Goal: Task Accomplishment & Management: Use online tool/utility

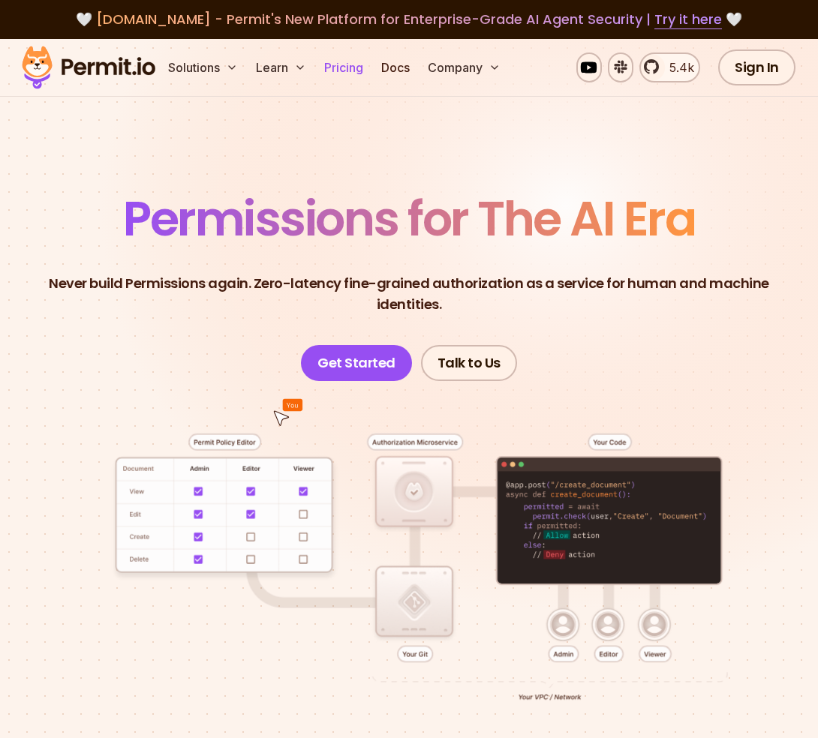
click at [337, 65] on link "Pricing" at bounding box center [343, 68] width 51 height 30
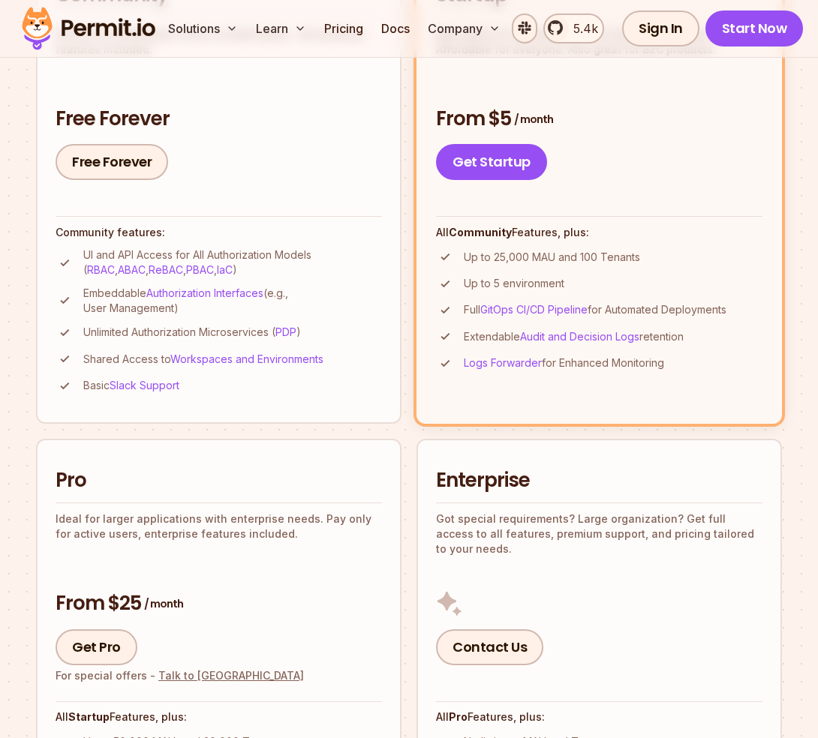
scroll to position [329, 0]
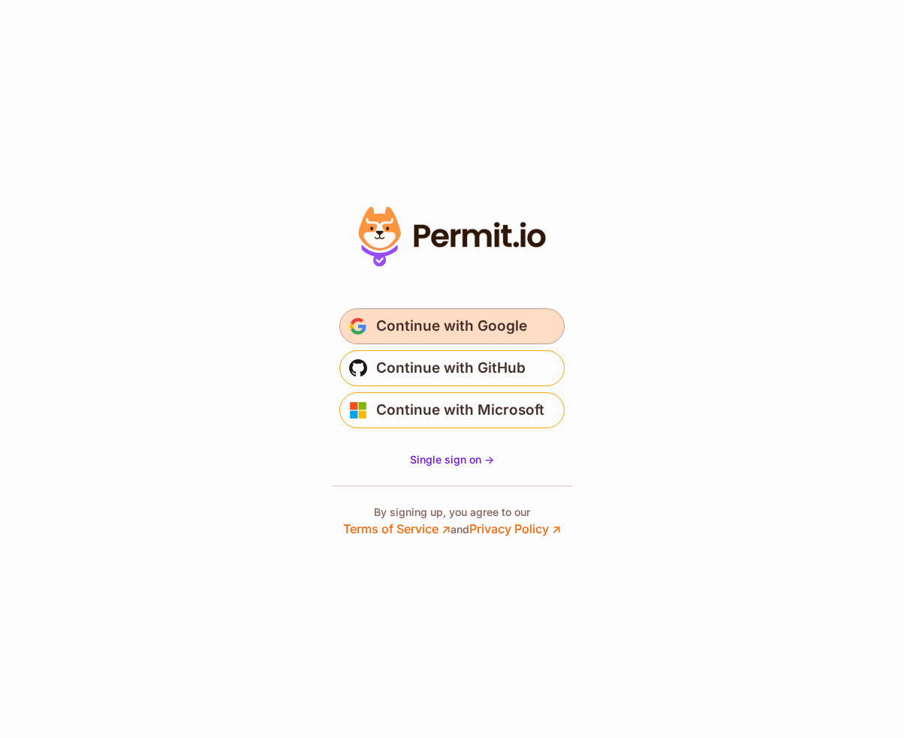
click at [396, 320] on span "Continue with Google" at bounding box center [451, 326] width 151 height 24
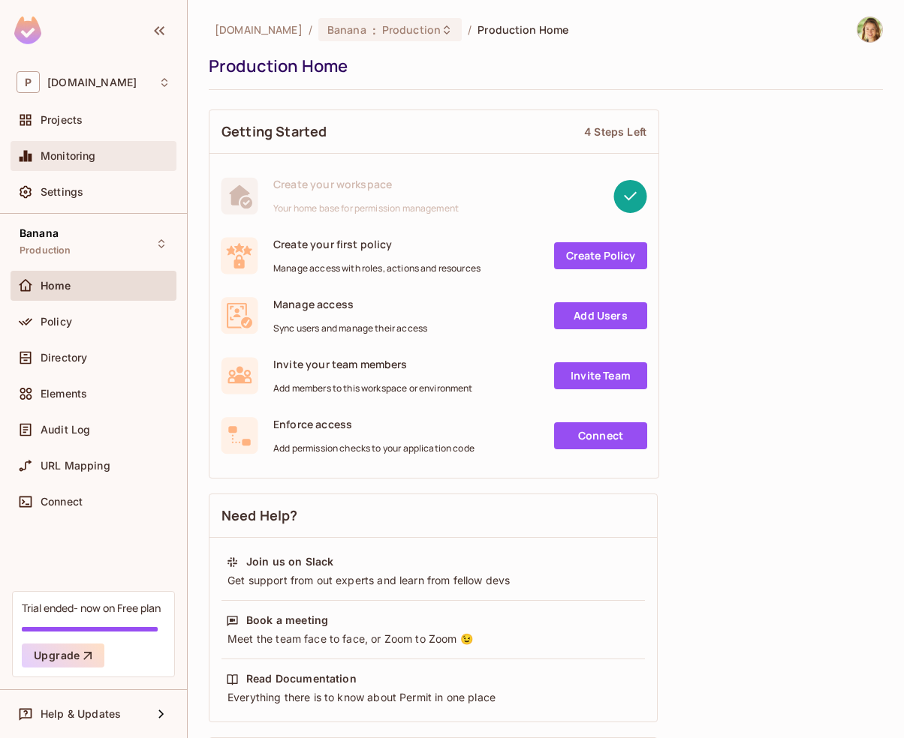
click at [92, 164] on div "Monitoring" at bounding box center [94, 156] width 154 height 18
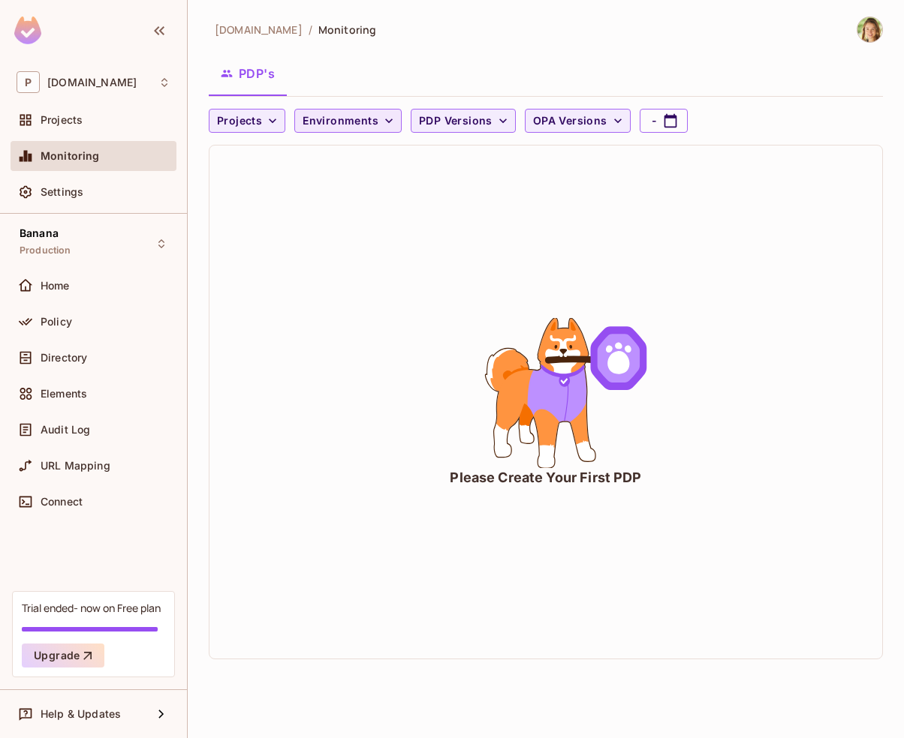
click at [323, 131] on button "Environments" at bounding box center [347, 121] width 107 height 24
click at [88, 159] on div at bounding box center [452, 369] width 904 height 738
